Goal: Transaction & Acquisition: Purchase product/service

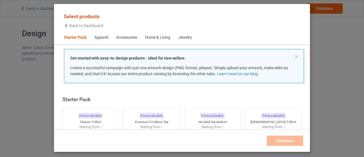
scroll to position [7, 0]
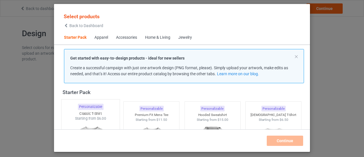
click at [98, 123] on img at bounding box center [90, 154] width 53 height 67
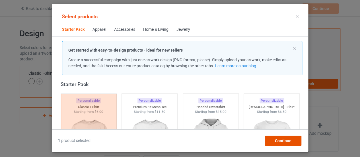
click at [279, 139] on span "Continue" at bounding box center [283, 140] width 17 height 5
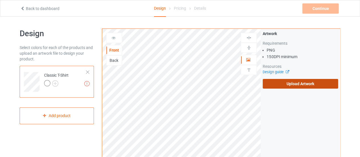
click at [275, 86] on label "Upload Artwork" at bounding box center [300, 84] width 75 height 10
click at [0, 0] on input "Upload Artwork" at bounding box center [0, 0] width 0 height 0
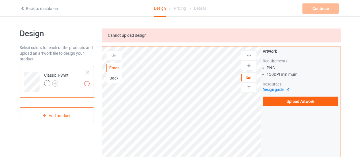
click at [116, 78] on div "Back" at bounding box center [113, 78] width 15 height 6
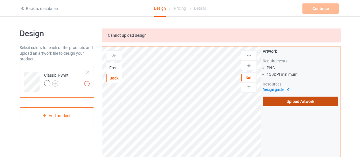
click at [291, 103] on label "Upload Artwork" at bounding box center [300, 101] width 75 height 10
click at [0, 0] on input "Upload Artwork" at bounding box center [0, 0] width 0 height 0
click at [270, 103] on label "Upload Artwork" at bounding box center [300, 101] width 75 height 10
click at [0, 0] on input "Upload Artwork" at bounding box center [0, 0] width 0 height 0
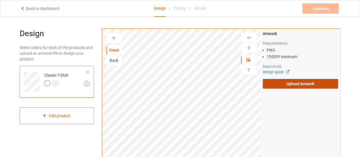
click at [282, 81] on label "Upload Artwork" at bounding box center [300, 84] width 75 height 10
click at [0, 0] on input "Upload Artwork" at bounding box center [0, 0] width 0 height 0
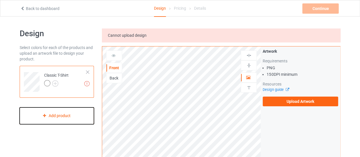
click at [63, 114] on div "Add product" at bounding box center [57, 115] width 74 height 17
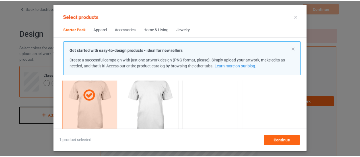
scroll to position [49, 0]
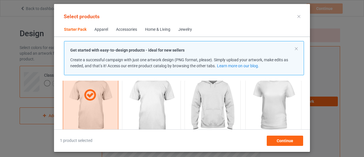
click at [149, 118] on img at bounding box center [151, 104] width 53 height 67
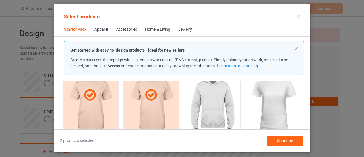
click at [265, 107] on img at bounding box center [273, 104] width 53 height 67
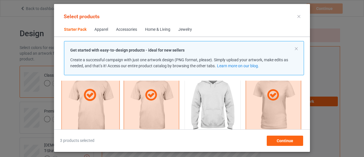
click at [96, 110] on div at bounding box center [90, 94] width 58 height 91
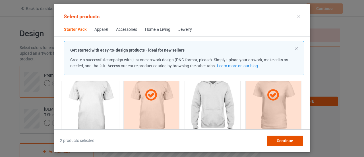
click at [273, 140] on div "Continue" at bounding box center [285, 140] width 36 height 10
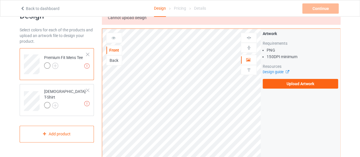
scroll to position [17, 0]
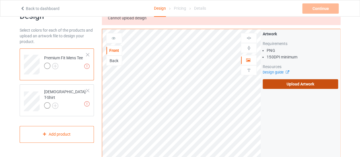
click at [278, 87] on label "Upload Artwork" at bounding box center [300, 84] width 75 height 10
click at [0, 0] on input "Upload Artwork" at bounding box center [0, 0] width 0 height 0
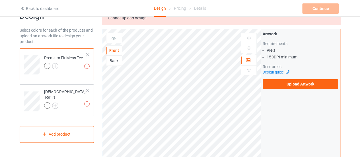
scroll to position [0, 0]
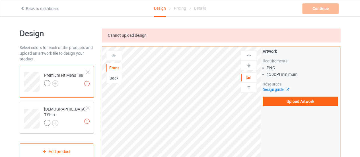
click at [134, 38] on div "Cannot upload design" at bounding box center [221, 35] width 238 height 14
click at [35, 7] on link "Back to dashboard" at bounding box center [39, 8] width 39 height 5
